Goal: Information Seeking & Learning: Learn about a topic

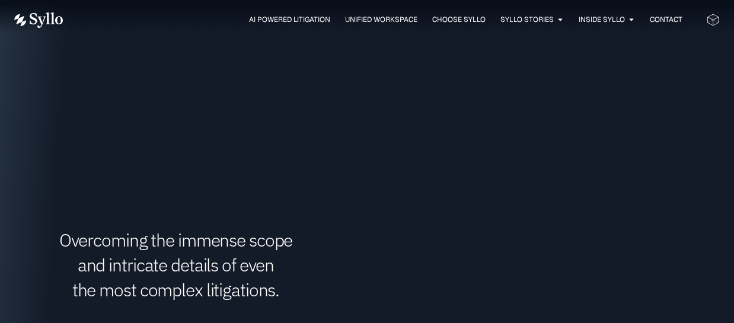
scroll to position [1423, 0]
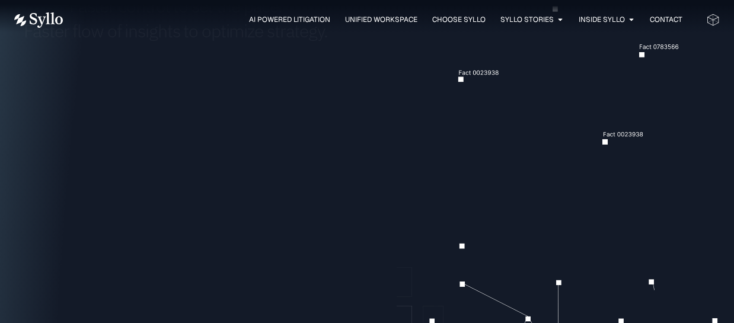
click at [356, 28] on div "AI Powered Litigation Unified Workspace Choose Syllo Syllo Stories Close Syllo …" at bounding box center [366, 20] width 705 height 40
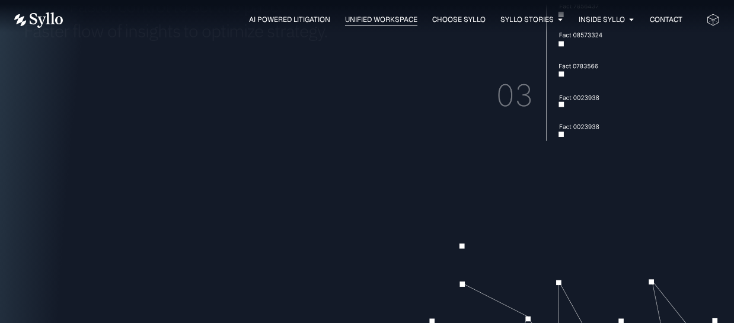
click at [362, 22] on span "Unified Workspace" at bounding box center [381, 19] width 72 height 11
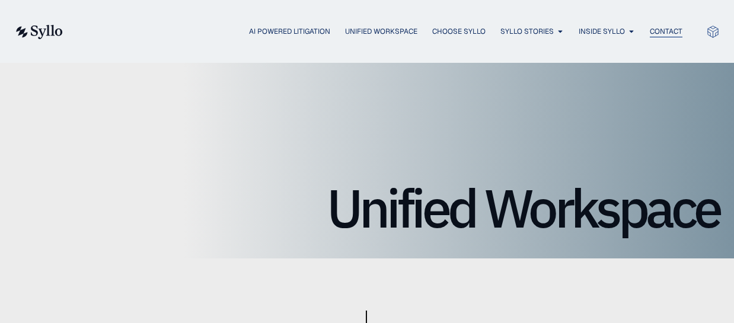
click at [657, 33] on span "Contact" at bounding box center [666, 31] width 33 height 11
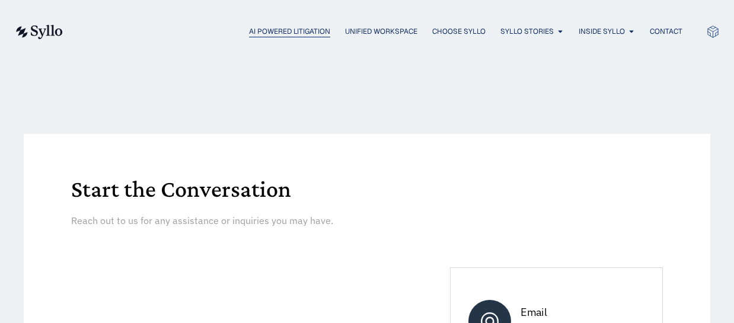
click at [267, 30] on span "AI Powered Litigation" at bounding box center [289, 31] width 81 height 11
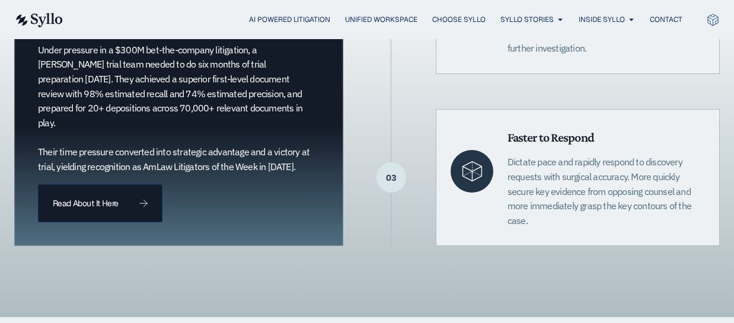
scroll to position [533, 0]
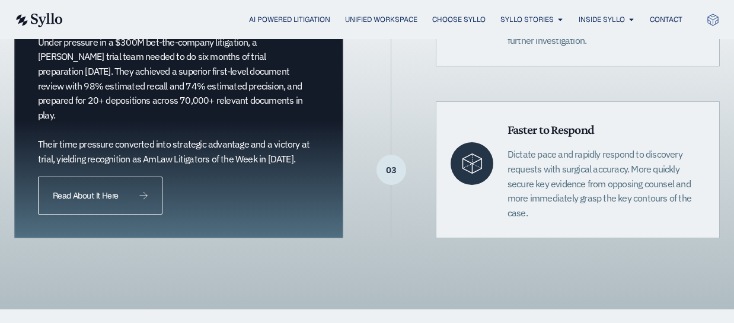
click at [138, 177] on link "Read About It Here" at bounding box center [100, 196] width 124 height 38
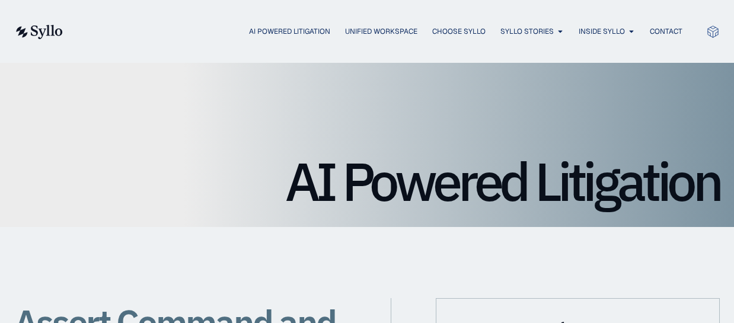
scroll to position [0, 0]
